Goal: Communication & Community: Answer question/provide support

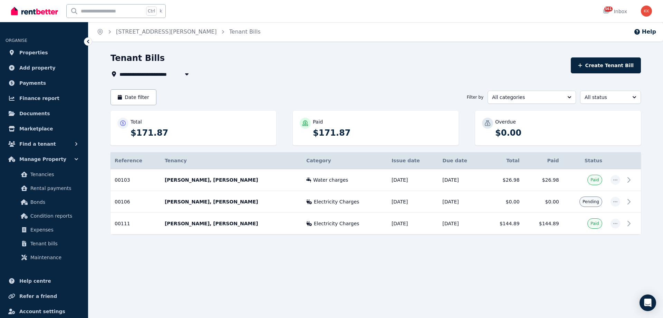
click at [215, 89] on div "**********" at bounding box center [376, 156] width 531 height 206
click at [609, 13] on icon at bounding box center [607, 11] width 6 height 5
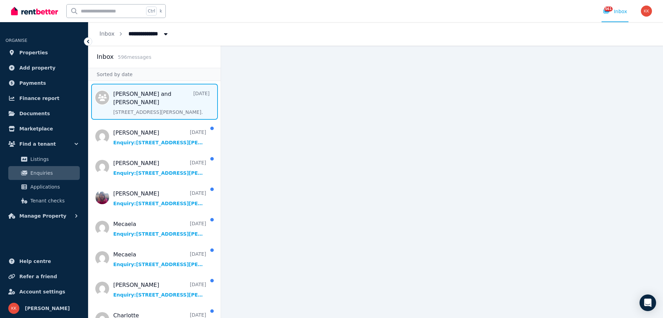
click at [145, 105] on span "Message list" at bounding box center [154, 102] width 132 height 36
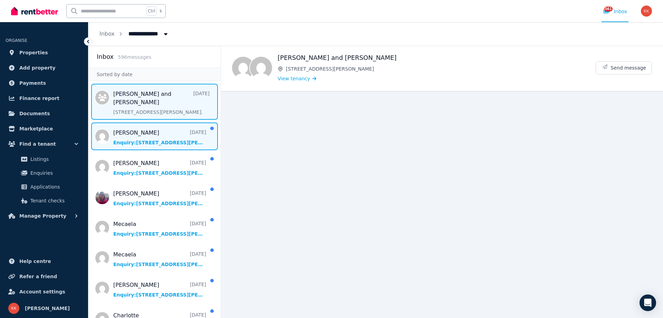
click at [150, 126] on span "Message list" at bounding box center [154, 136] width 132 height 28
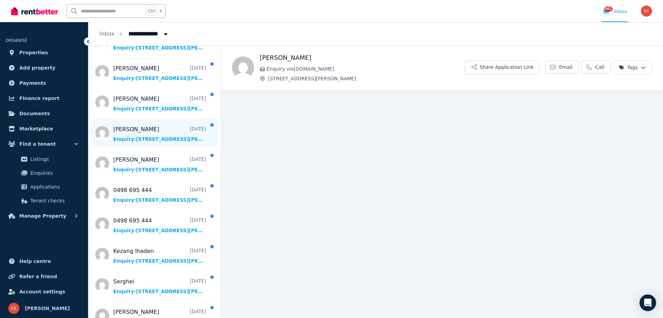
scroll to position [1316, 0]
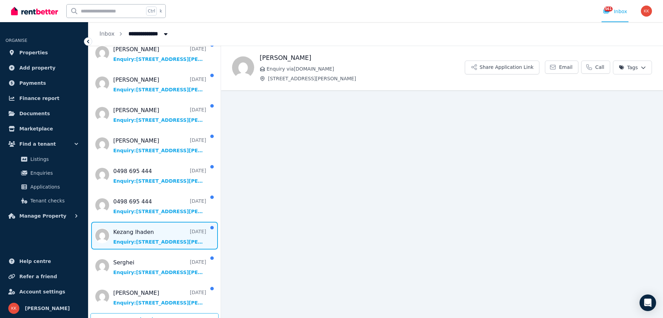
click at [141, 228] on span "Message list" at bounding box center [154, 235] width 132 height 28
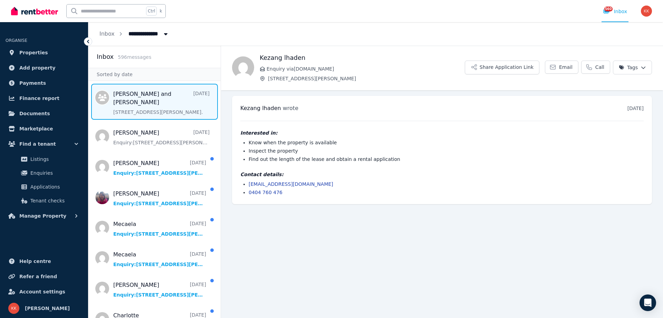
click at [139, 97] on span "Message list" at bounding box center [154, 102] width 132 height 36
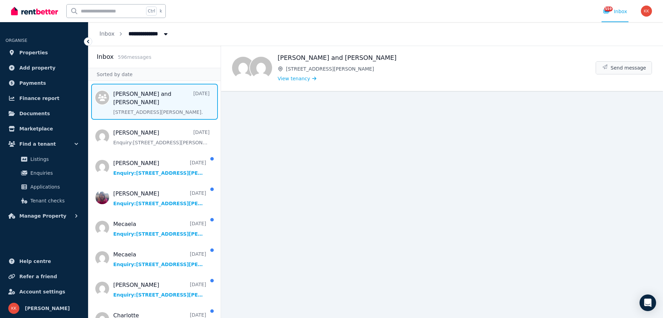
click at [621, 70] on span "Send message" at bounding box center [629, 67] width 36 height 7
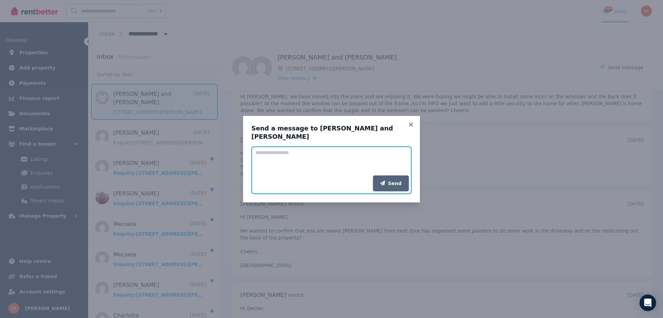
click at [335, 158] on textarea "Add your message" at bounding box center [332, 160] width 160 height 29
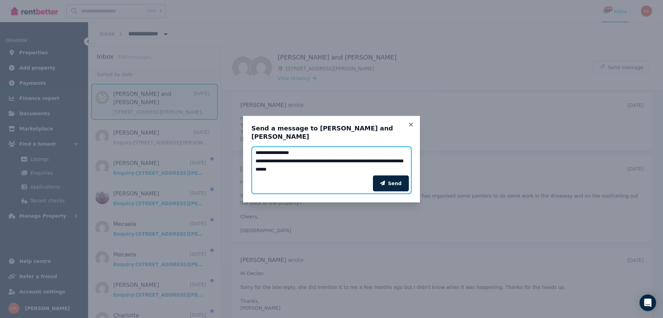
type textarea "**********"
drag, startPoint x: 412, startPoint y: 126, endPoint x: 517, endPoint y: 0, distance: 163.9
click at [413, 126] on icon at bounding box center [411, 124] width 7 height 6
